Goal: Task Accomplishment & Management: Manage account settings

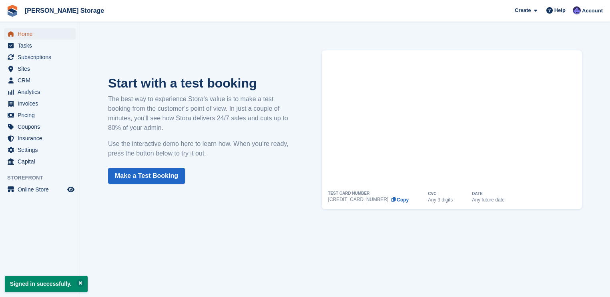
click at [45, 36] on span "Home" at bounding box center [42, 33] width 48 height 11
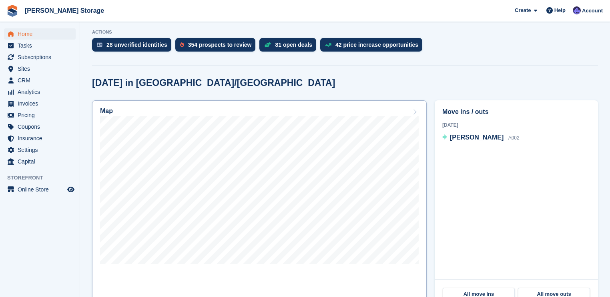
scroll to position [128, 0]
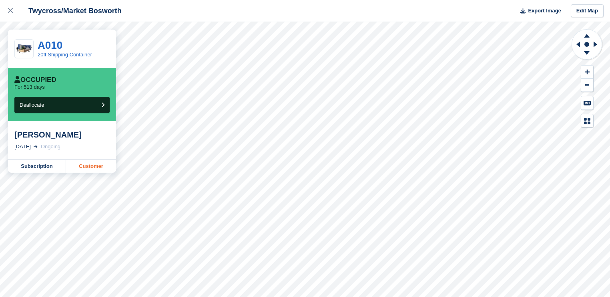
click at [105, 170] on link "Customer" at bounding box center [91, 166] width 50 height 13
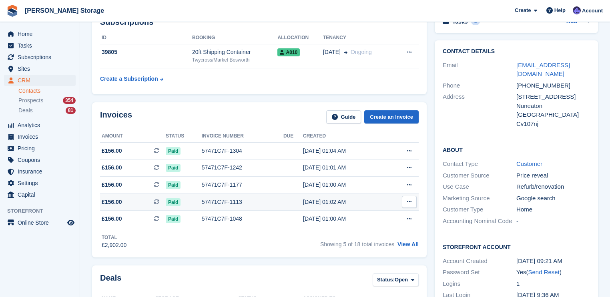
scroll to position [64, 0]
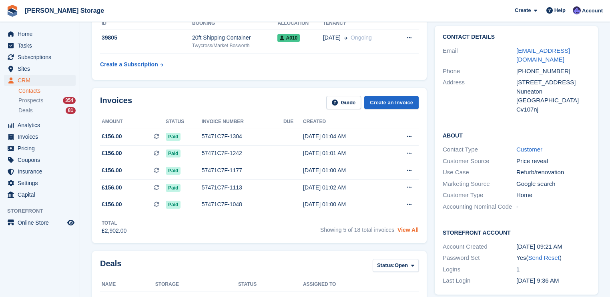
click at [405, 229] on link "View All" at bounding box center [407, 230] width 21 height 6
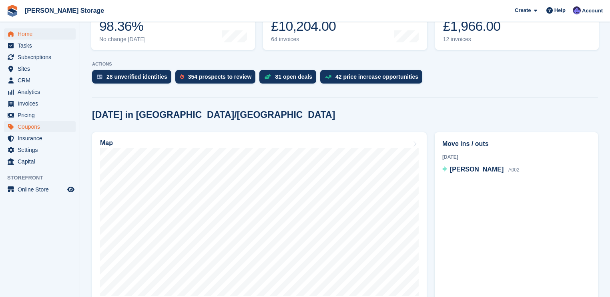
scroll to position [128, 0]
click at [18, 106] on span "Invoices" at bounding box center [42, 103] width 48 height 11
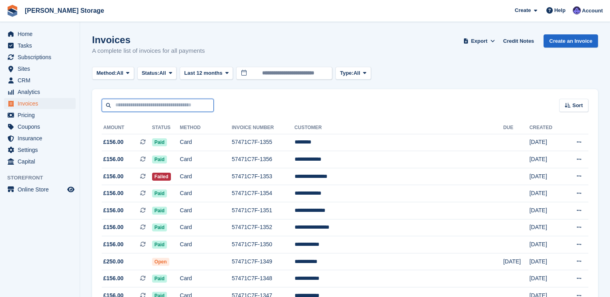
click at [181, 108] on input "text" at bounding box center [158, 105] width 112 height 13
type input "****"
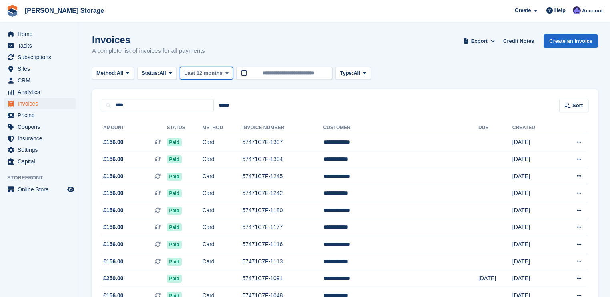
click at [227, 72] on icon at bounding box center [226, 72] width 3 height 5
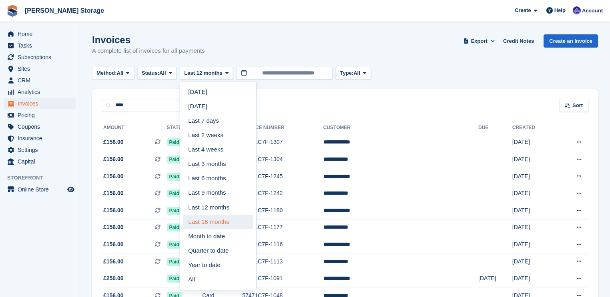
click at [209, 222] on link "Last 18 months" at bounding box center [218, 222] width 70 height 14
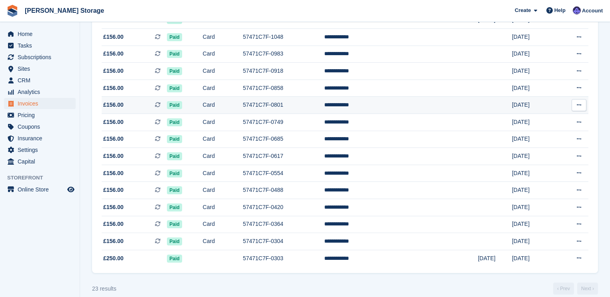
scroll to position [270, 0]
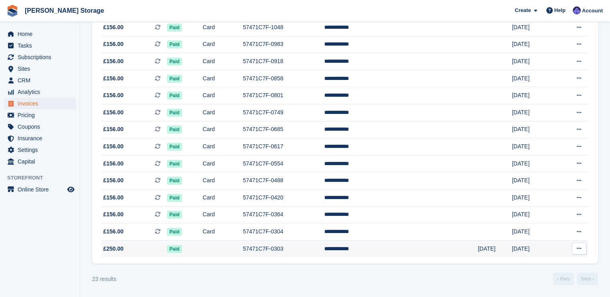
click at [579, 250] on icon at bounding box center [579, 248] width 4 height 5
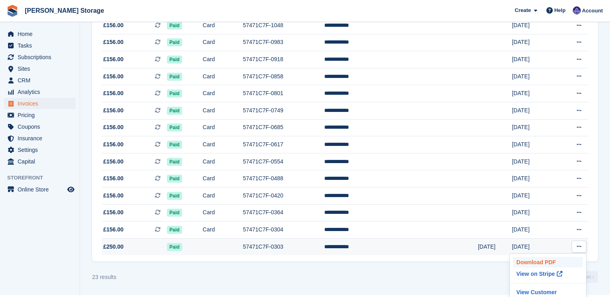
scroll to position [276, 0]
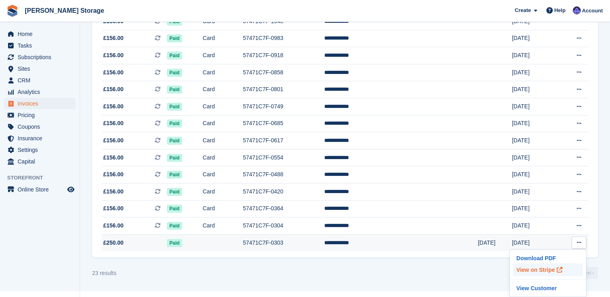
click at [527, 269] on p "View on Stripe" at bounding box center [548, 270] width 70 height 13
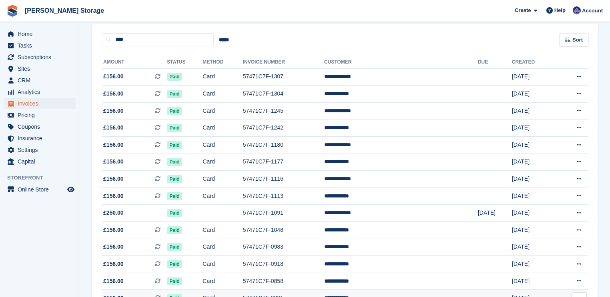
scroll to position [52, 0]
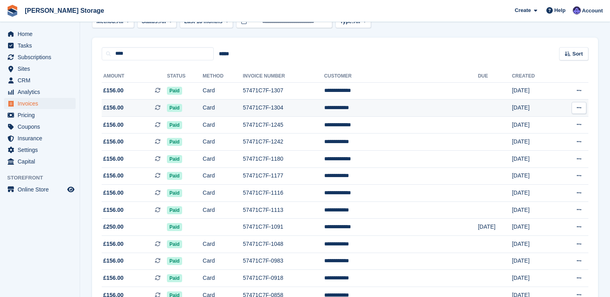
click at [579, 108] on icon at bounding box center [579, 107] width 4 height 5
click at [540, 139] on p "View on Stripe" at bounding box center [548, 135] width 70 height 13
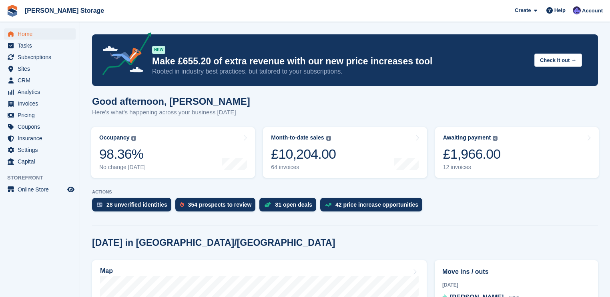
scroll to position [128, 0]
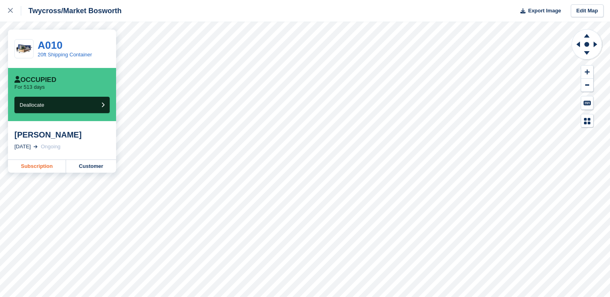
click at [40, 166] on link "Subscription" at bounding box center [37, 166] width 58 height 13
click at [73, 104] on button "Deallocate" at bounding box center [61, 105] width 95 height 16
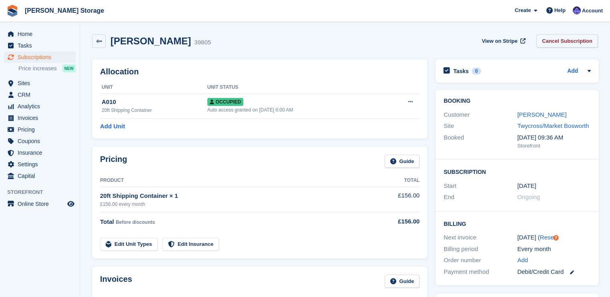
click at [558, 44] on link "Cancel Subscription" at bounding box center [567, 40] width 62 height 13
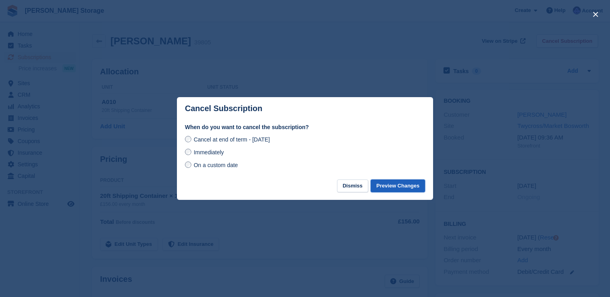
click at [408, 188] on button "Preview Changes" at bounding box center [398, 186] width 54 height 13
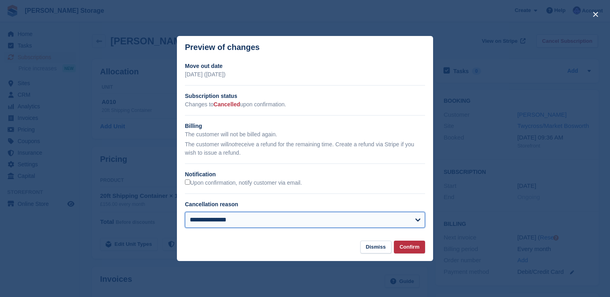
click at [417, 220] on select "**********" at bounding box center [305, 220] width 240 height 16
select select "**********"
click at [185, 212] on select "**********" at bounding box center [305, 220] width 240 height 16
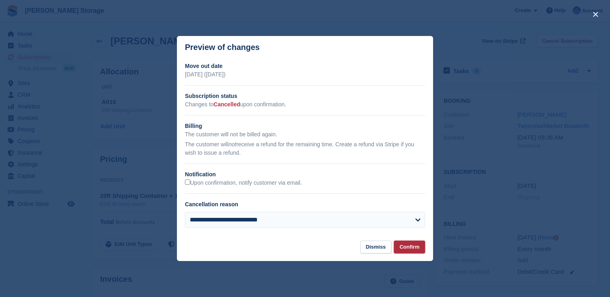
click at [408, 247] on button "Confirm" at bounding box center [409, 247] width 31 height 13
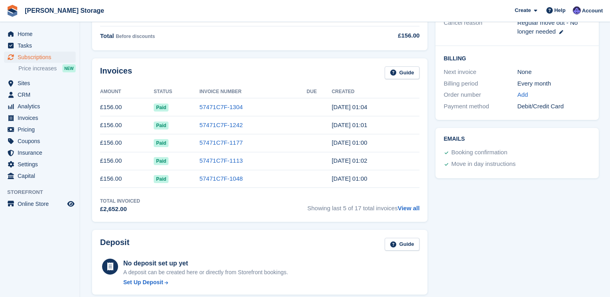
scroll to position [160, 0]
